Goal: Navigation & Orientation: Locate item on page

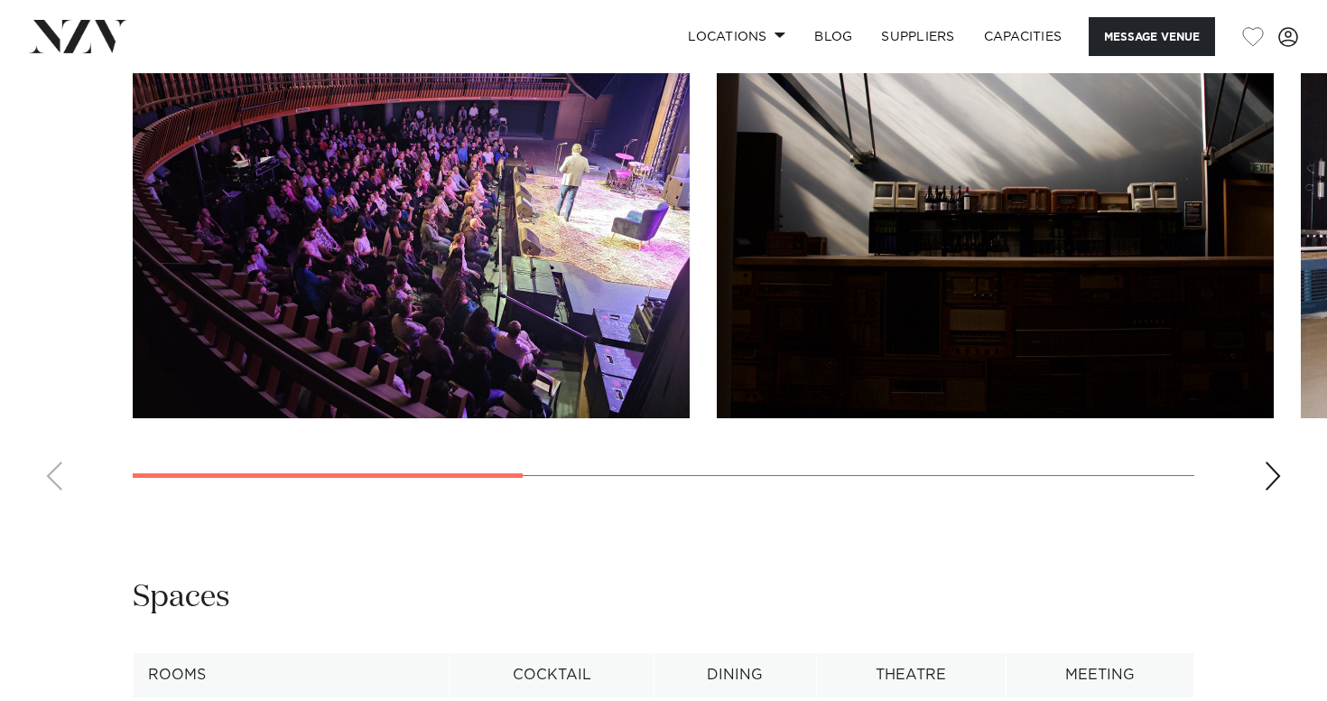
scroll to position [1686, 0]
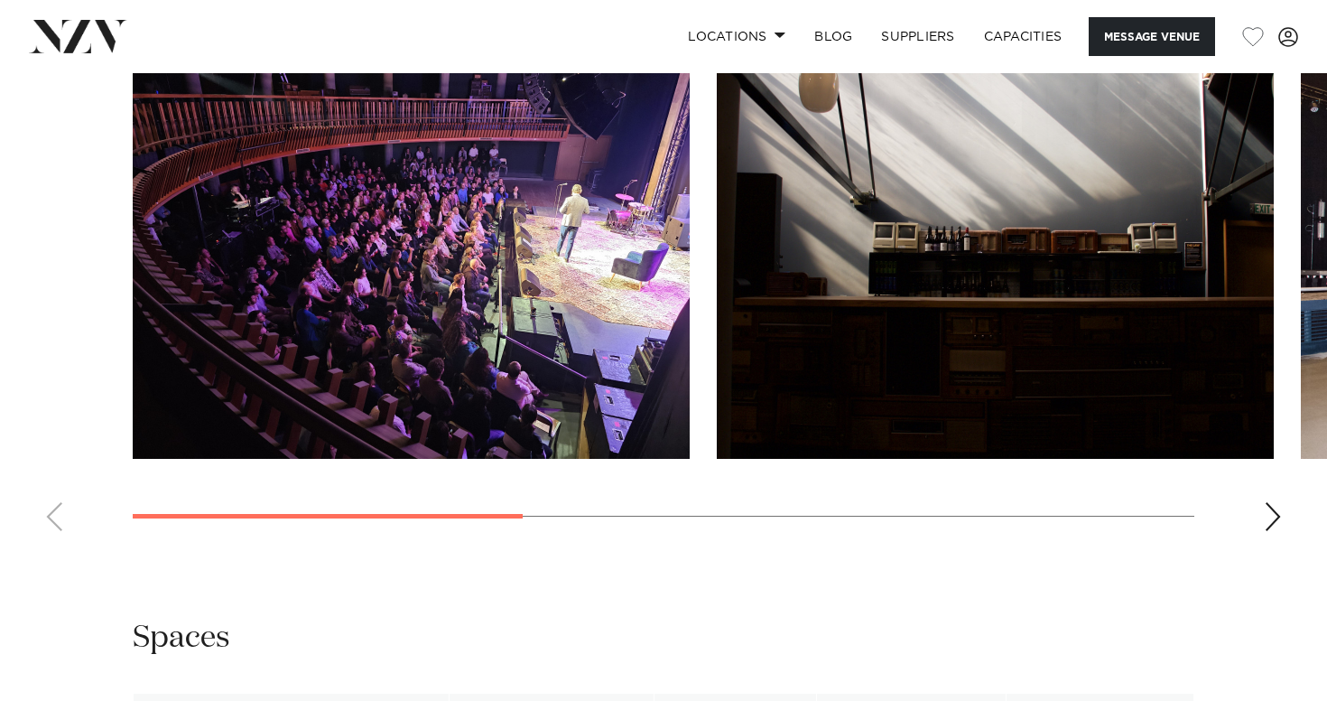
click at [1272, 531] on div "Next slide" at bounding box center [1273, 516] width 18 height 29
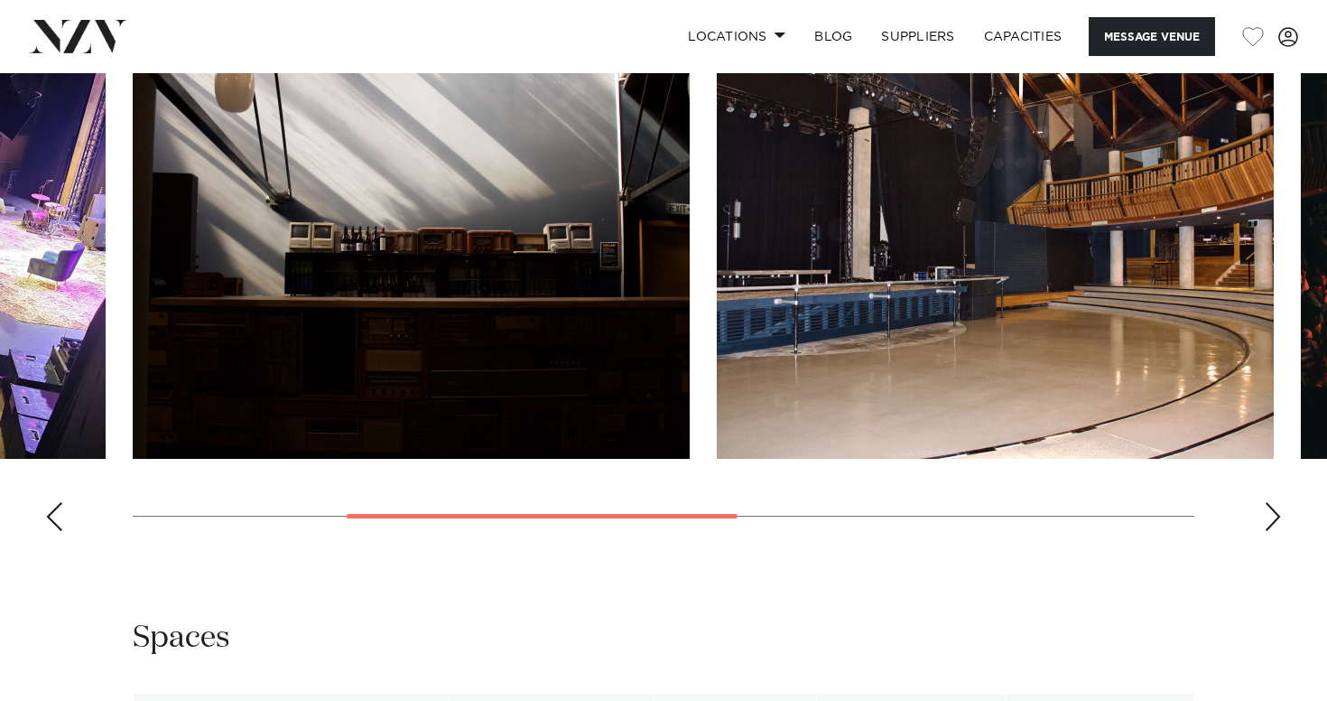
click at [1272, 531] on div "Next slide" at bounding box center [1273, 516] width 18 height 29
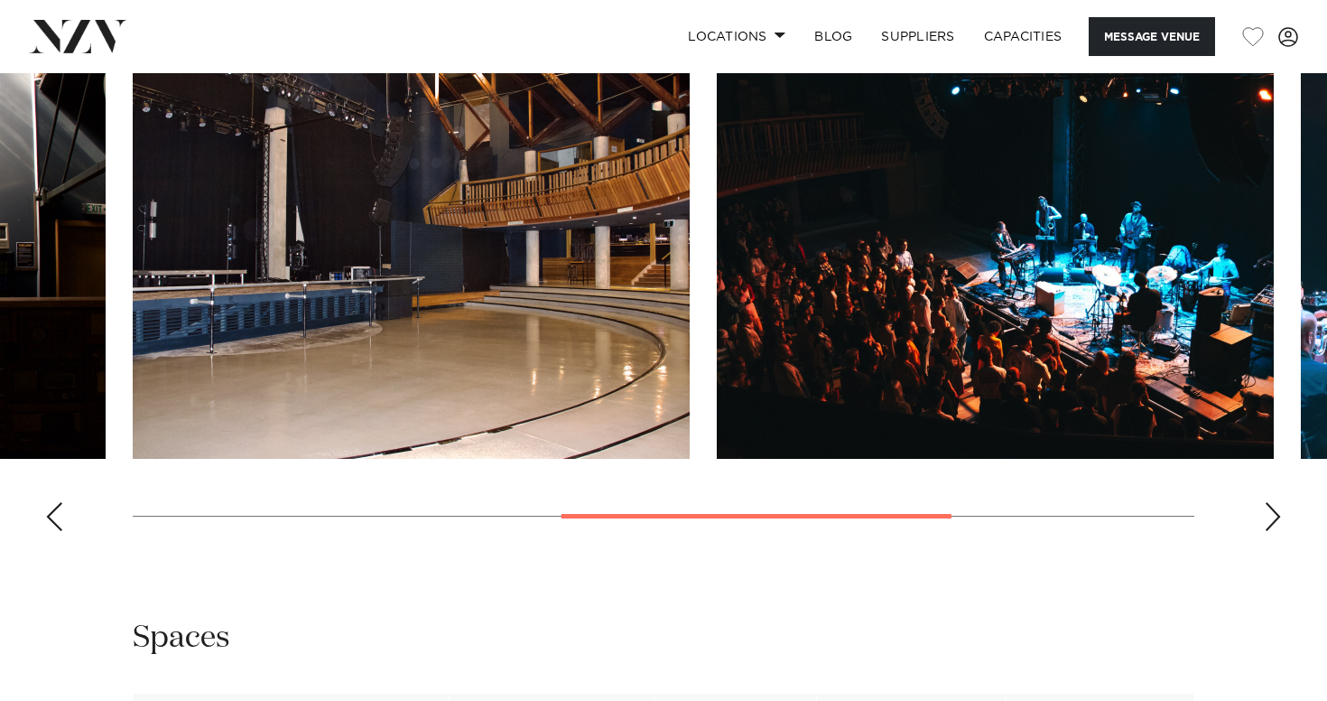
click at [1272, 531] on div "Next slide" at bounding box center [1273, 516] width 18 height 29
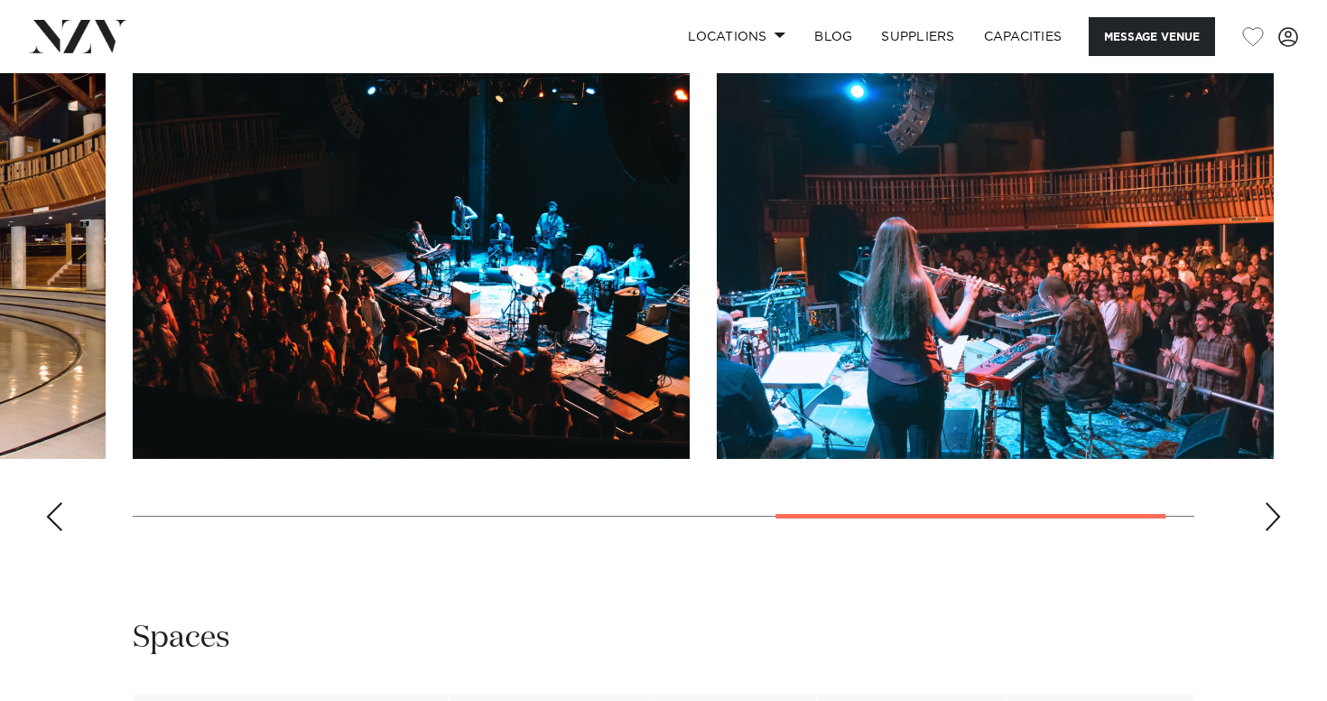
click at [1272, 531] on div "Next slide" at bounding box center [1273, 516] width 18 height 29
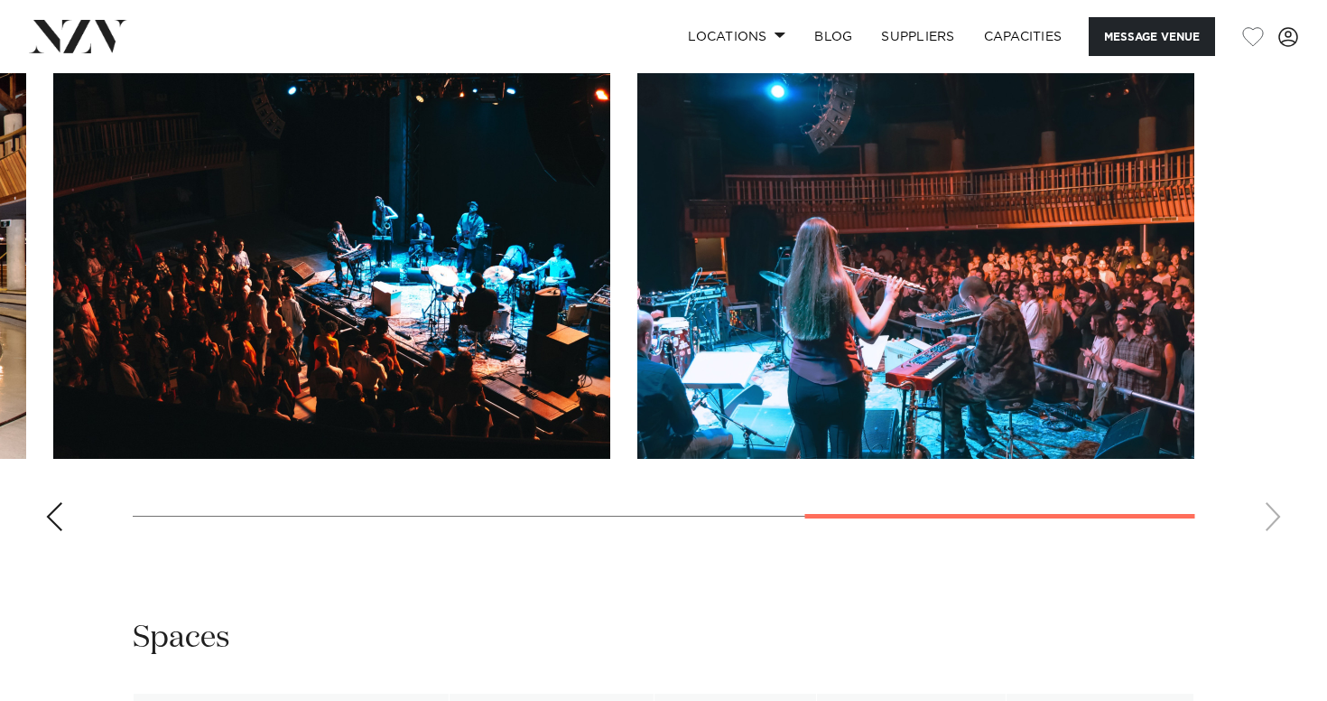
click at [1138, 396] on img "5 / 5" at bounding box center [915, 254] width 557 height 409
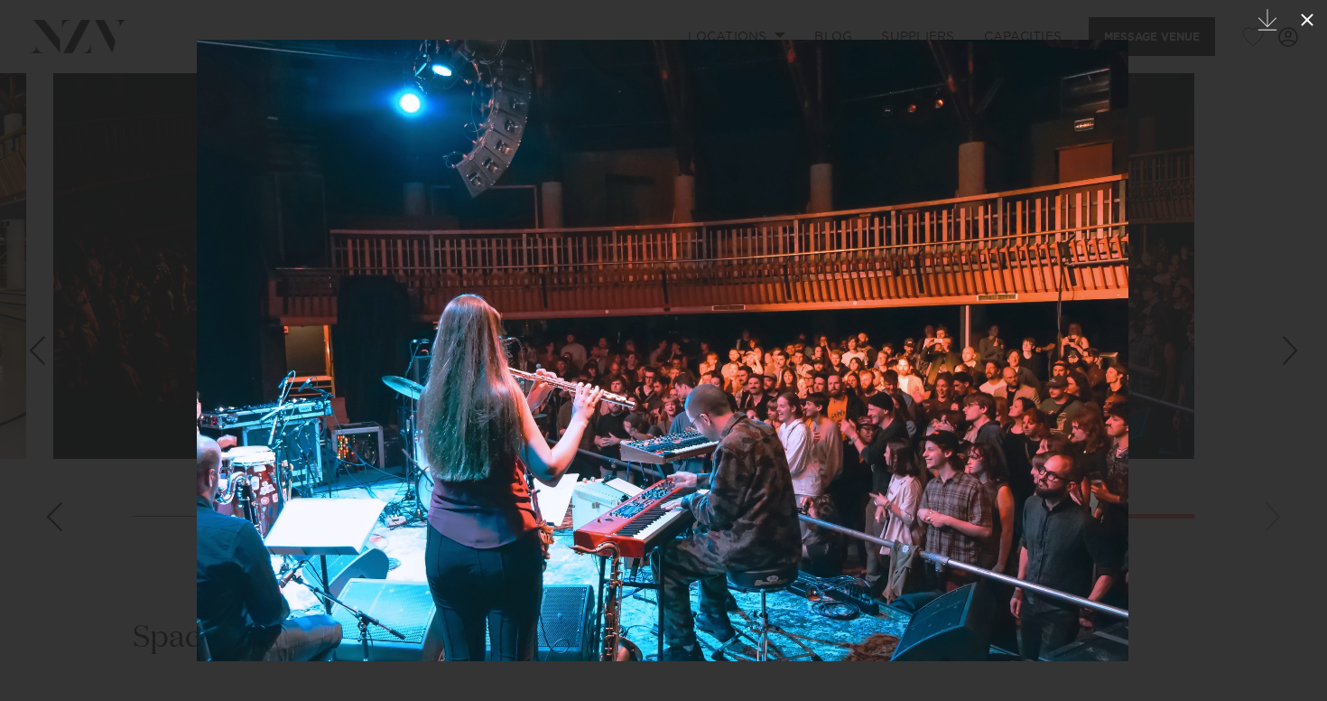
click at [1304, 23] on icon at bounding box center [1307, 20] width 13 height 13
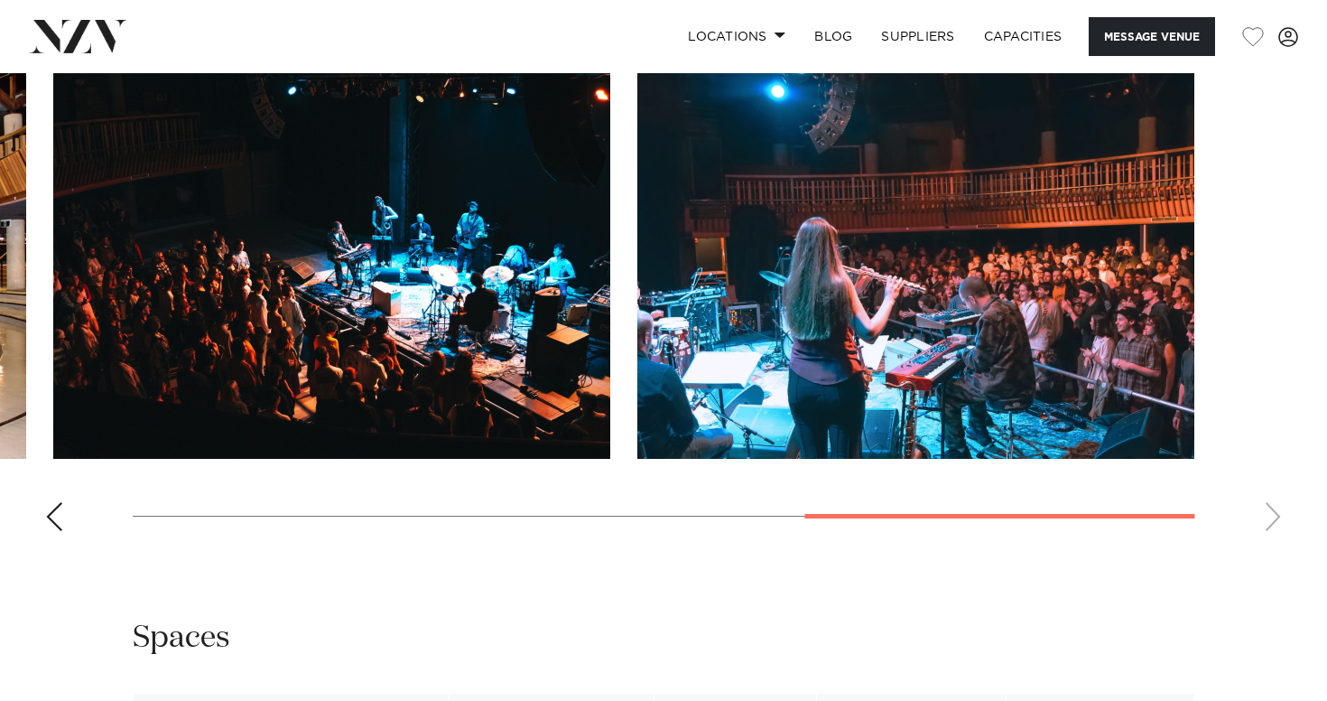
click at [54, 531] on div "Previous slide" at bounding box center [54, 516] width 18 height 29
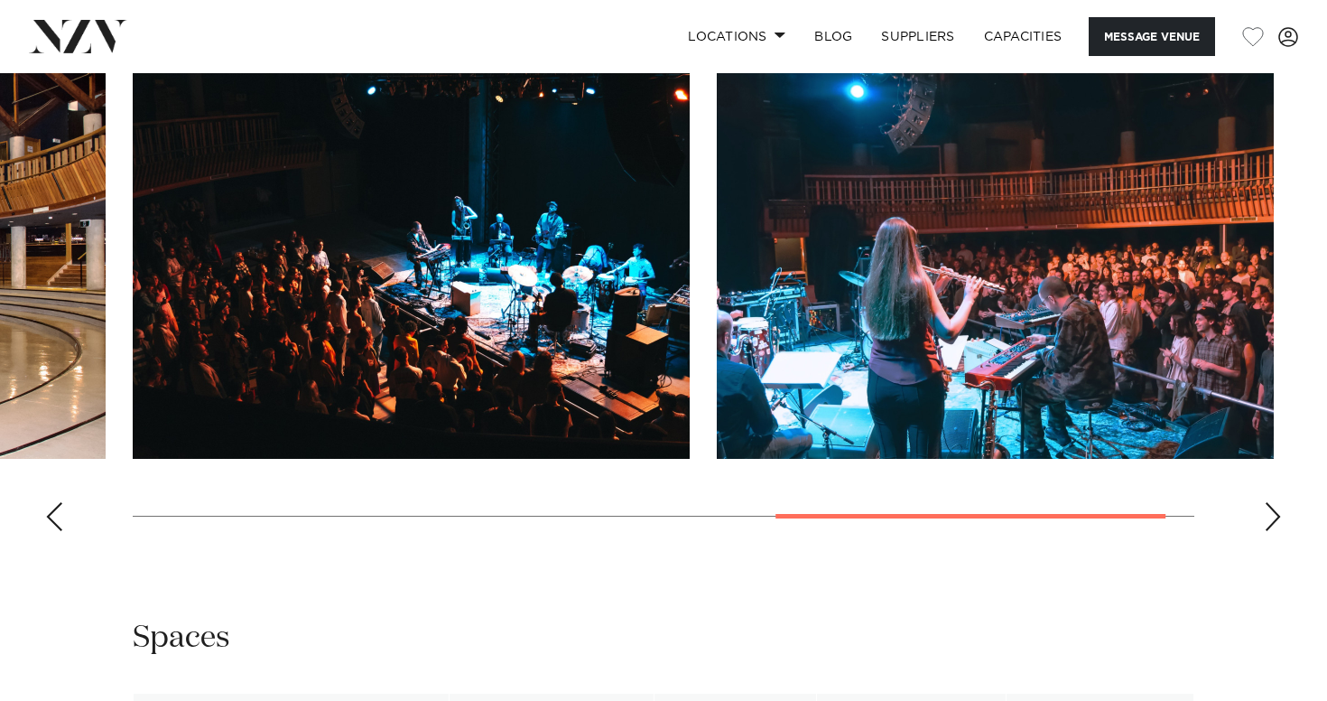
click at [54, 531] on div "Previous slide" at bounding box center [54, 516] width 18 height 29
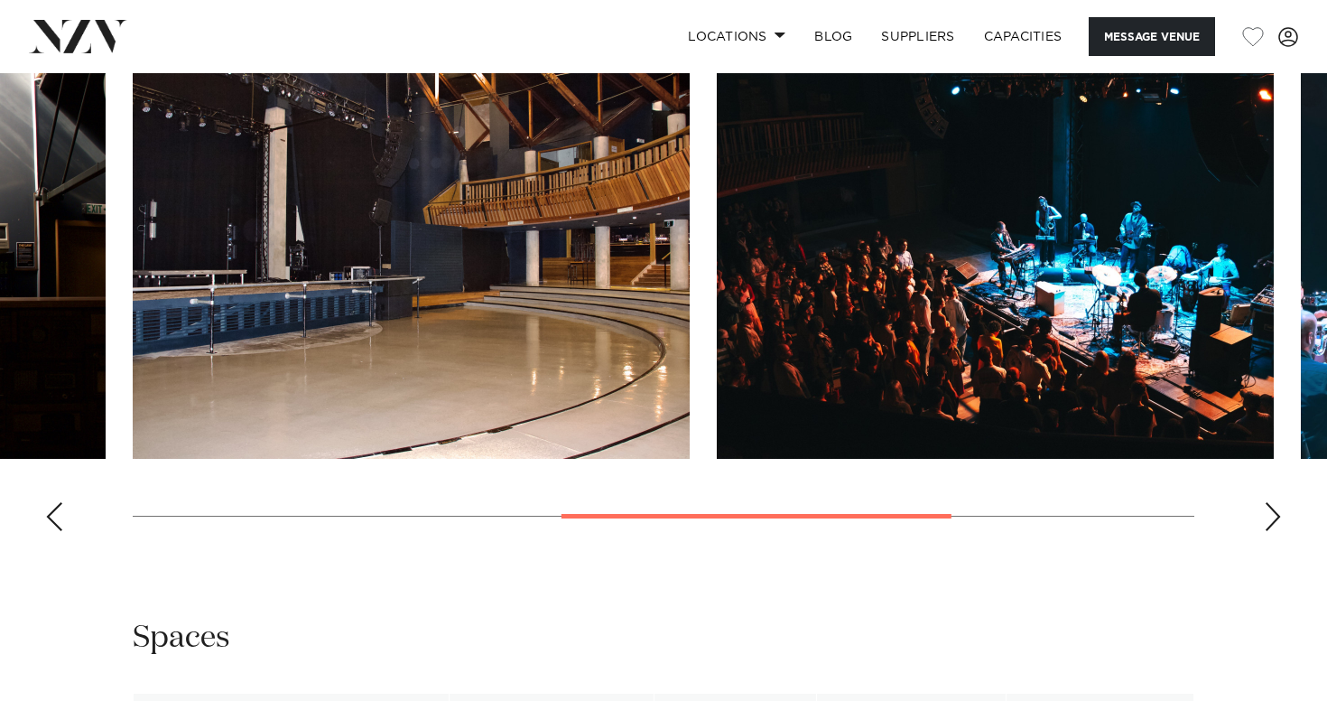
click at [54, 531] on div "Previous slide" at bounding box center [54, 516] width 18 height 29
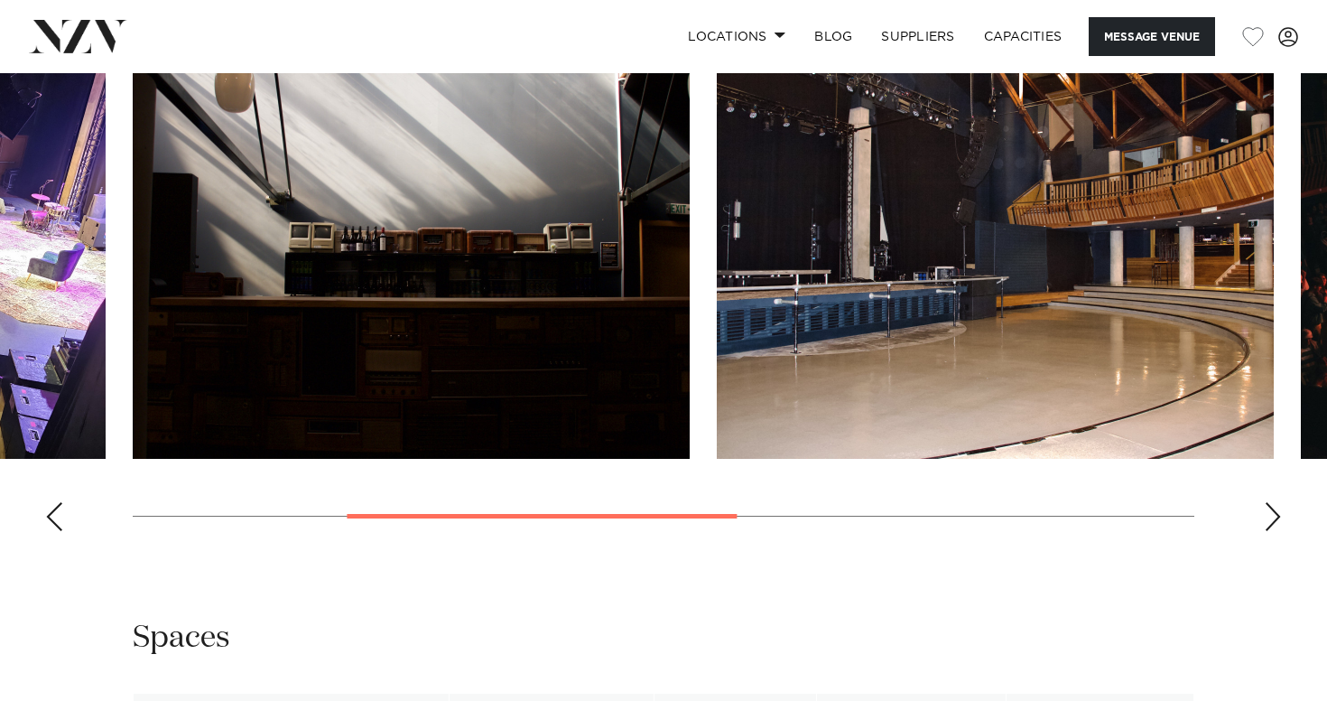
click at [54, 531] on div "Previous slide" at bounding box center [54, 516] width 18 height 29
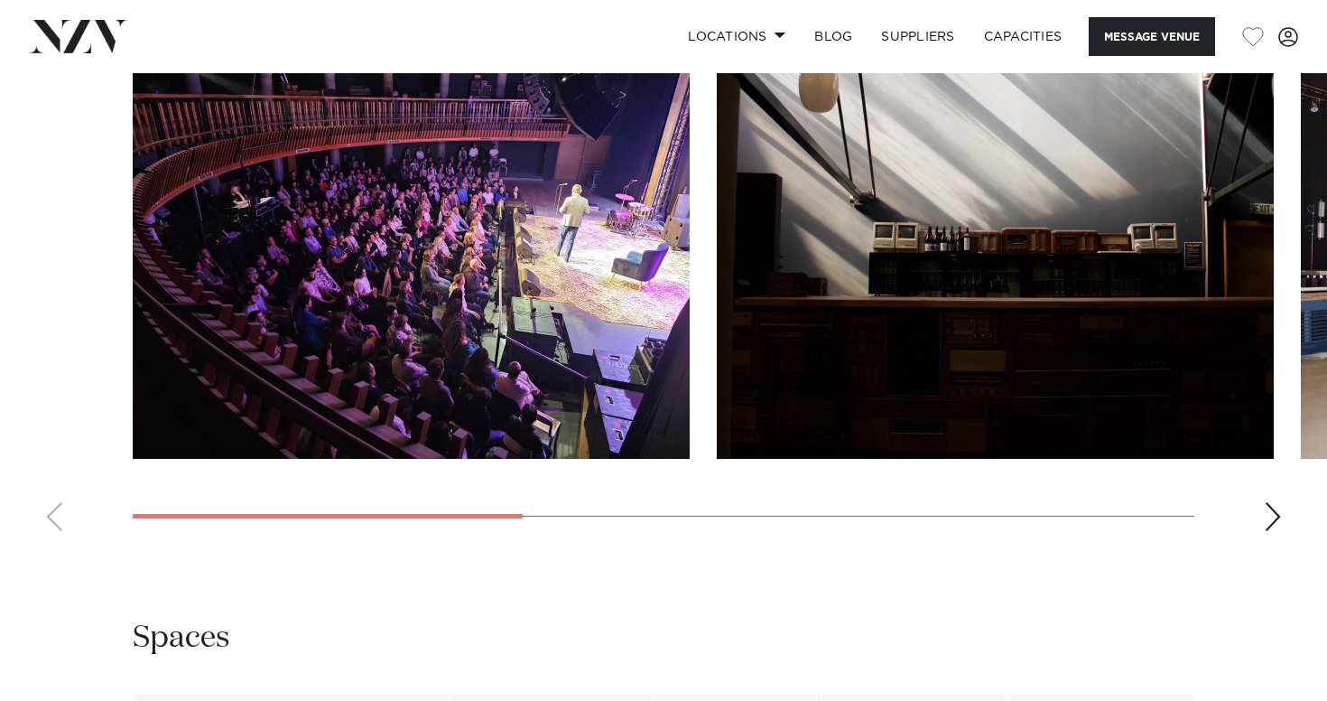
click at [344, 400] on img "1 / 5" at bounding box center [411, 254] width 557 height 409
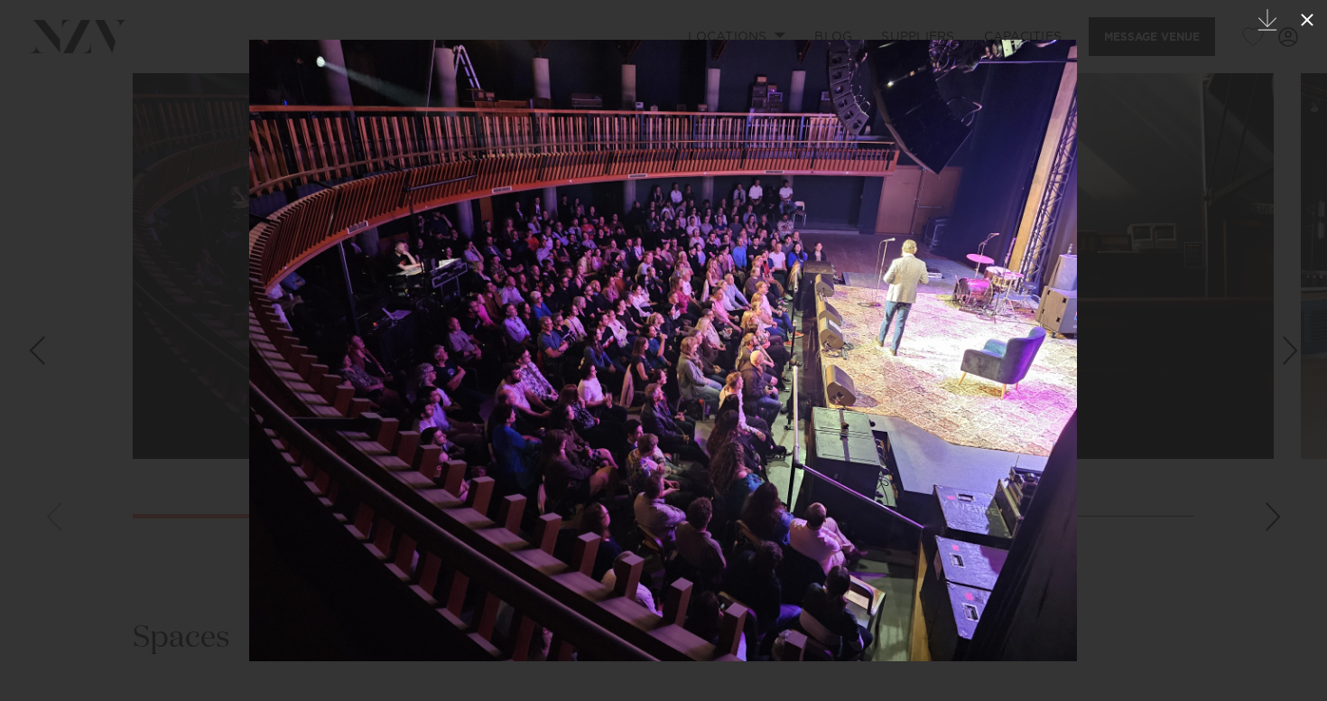
click at [1309, 17] on icon at bounding box center [1307, 20] width 13 height 13
